Goal: Information Seeking & Learning: Learn about a topic

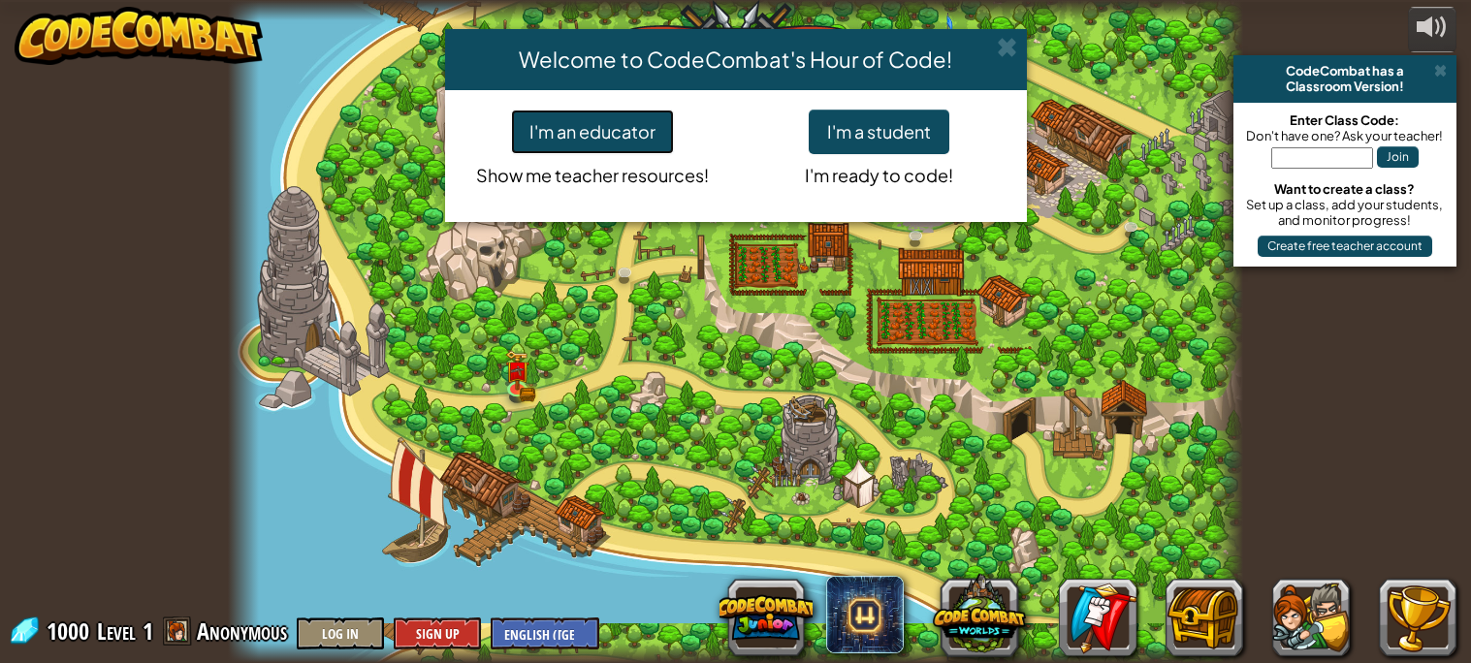
click at [538, 143] on button "I'm an educator" at bounding box center [592, 132] width 163 height 45
